Goal: Navigation & Orientation: Find specific page/section

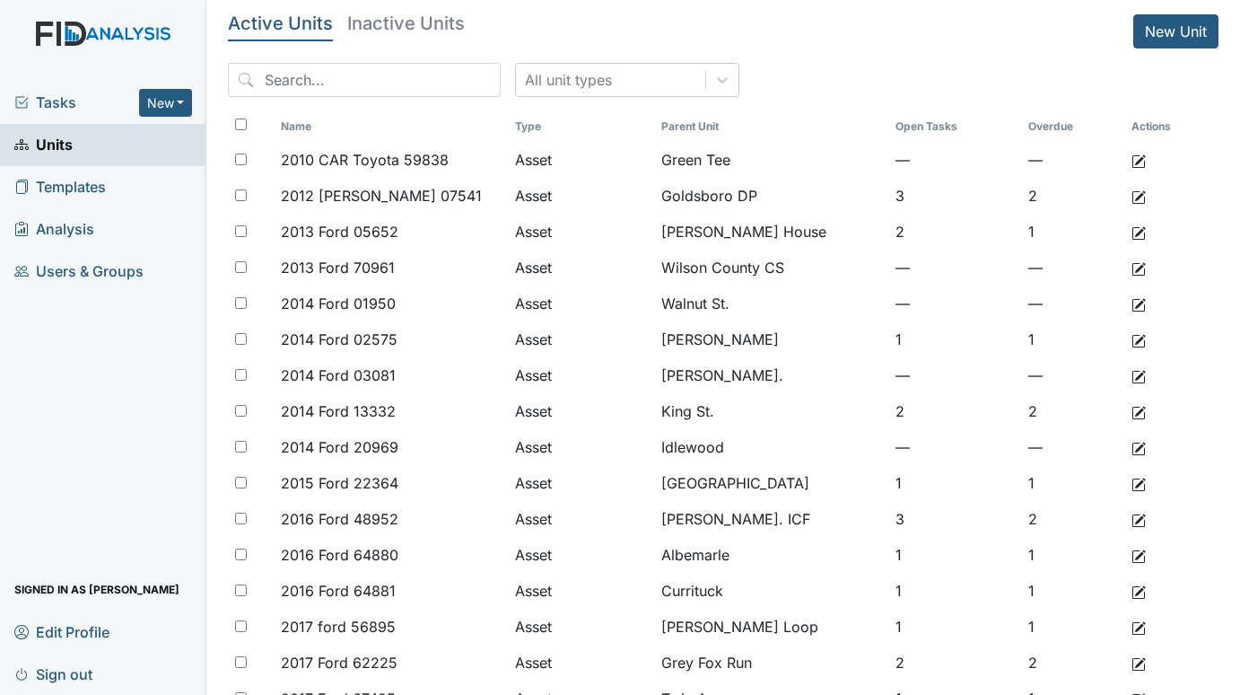
click at [64, 95] on span "Tasks" at bounding box center [76, 103] width 125 height 22
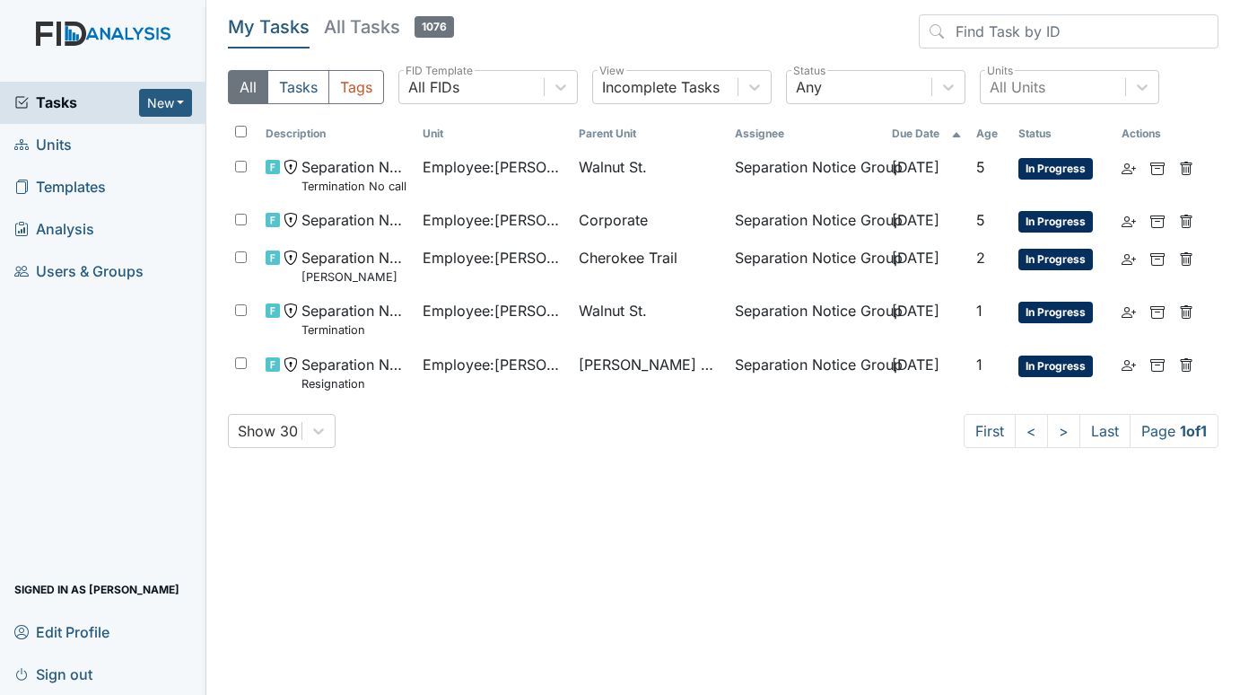
click at [80, 144] on link "Units" at bounding box center [103, 145] width 206 height 42
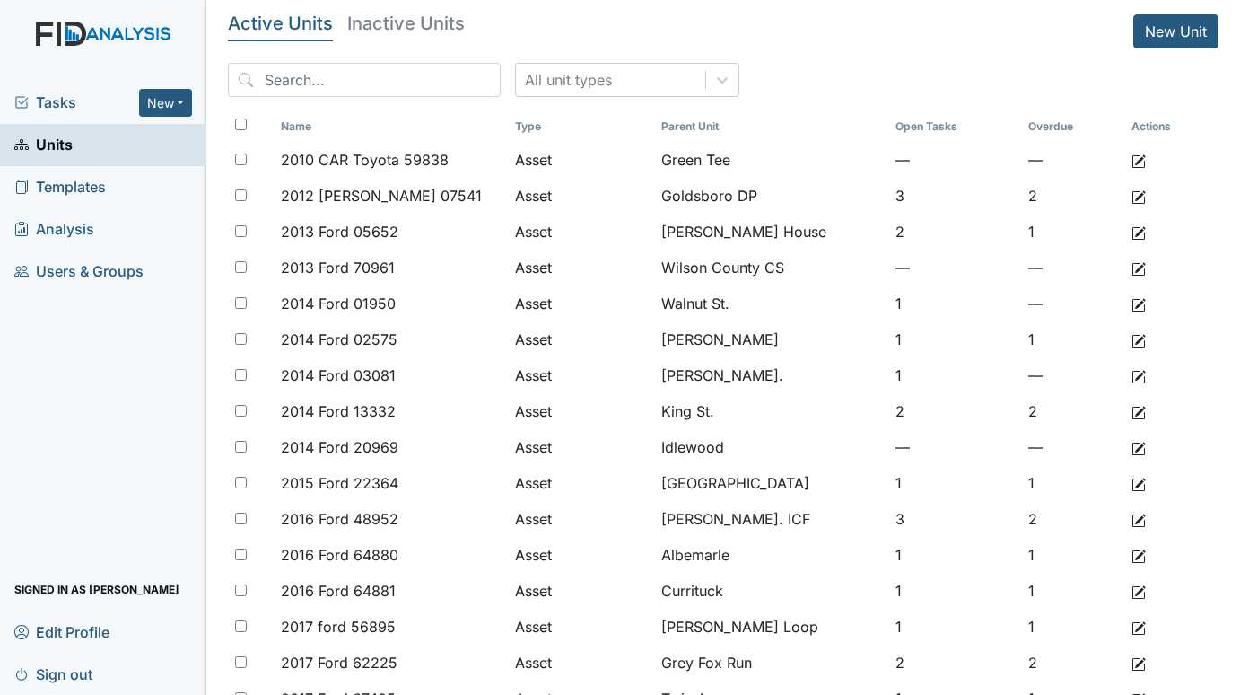
click at [45, 89] on div "Tasks New Form Inspection Document Bundle" at bounding box center [103, 103] width 206 height 42
click at [58, 102] on span "Tasks" at bounding box center [76, 103] width 125 height 22
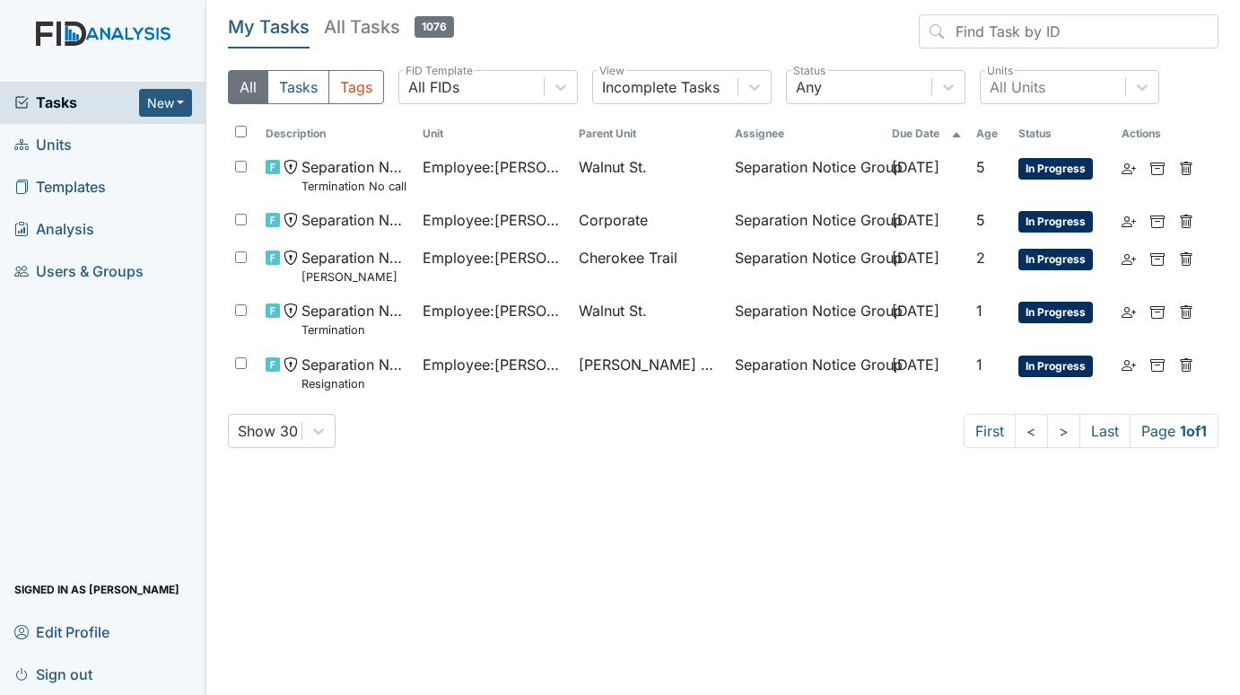
click at [48, 142] on span "Units" at bounding box center [42, 145] width 57 height 28
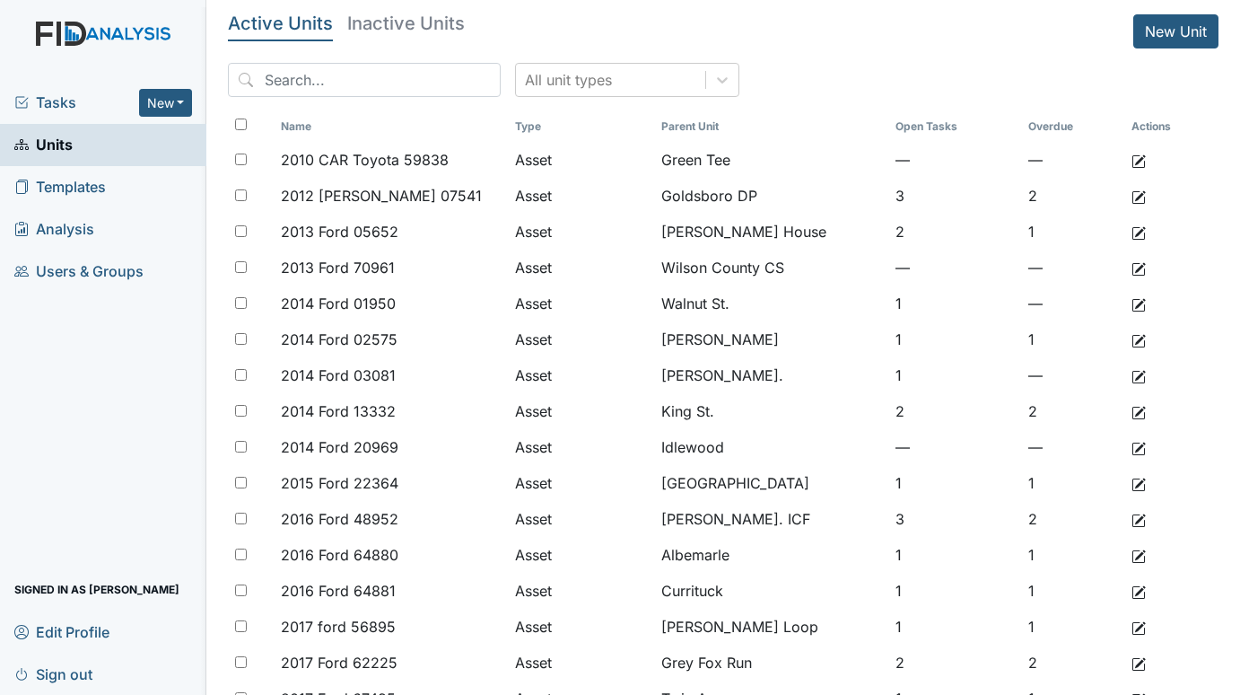
click at [72, 100] on span "Tasks" at bounding box center [76, 103] width 125 height 22
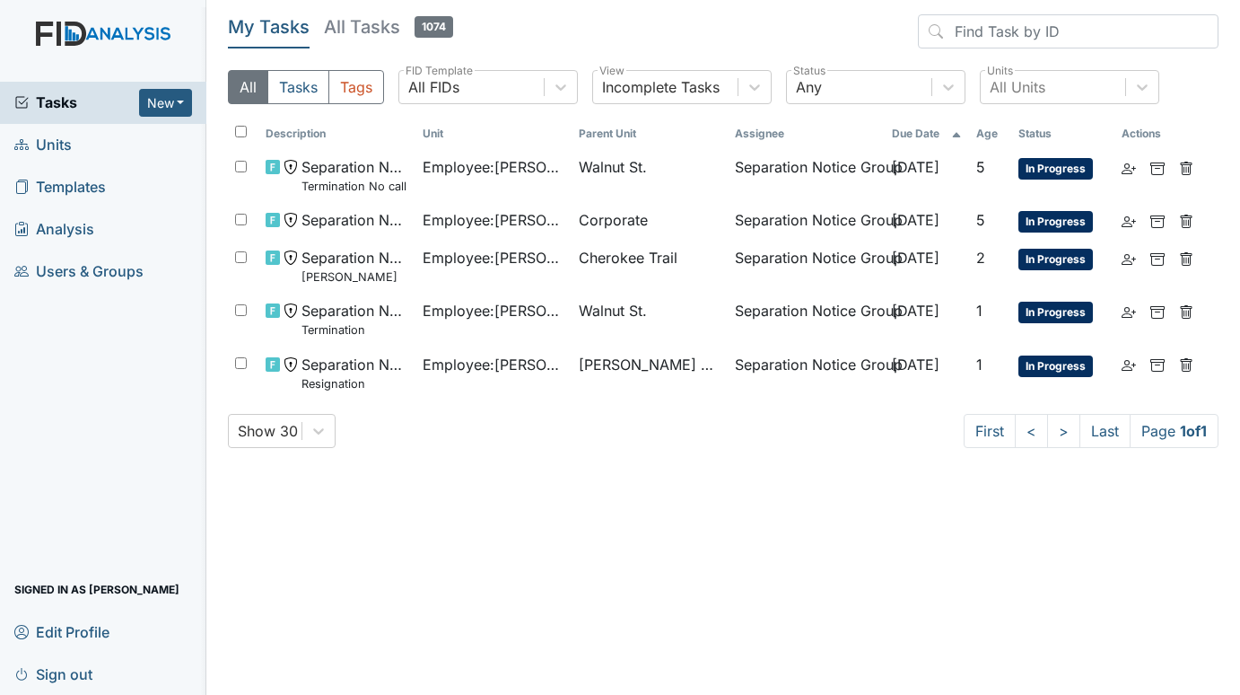
click at [45, 136] on span "Units" at bounding box center [42, 145] width 57 height 28
